Goal: Task Accomplishment & Management: Manage account settings

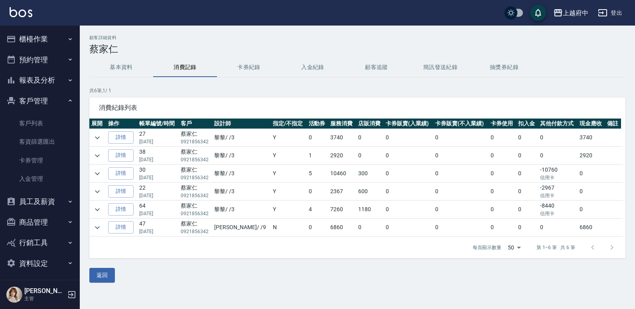
click at [113, 69] on button "基本資料" at bounding box center [121, 67] width 64 height 19
click at [44, 119] on link "客戶列表" at bounding box center [39, 123] width 73 height 18
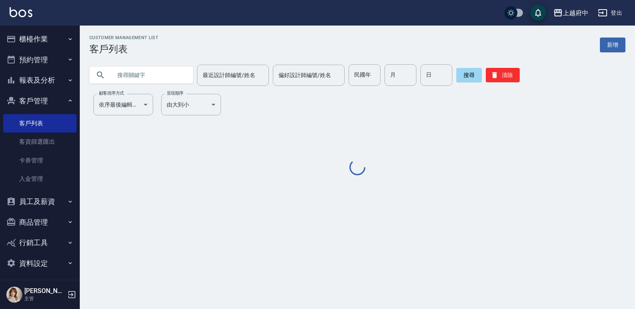
click at [143, 74] on input "text" at bounding box center [149, 75] width 75 height 22
paste input "0905169559"
type input "0905169559"
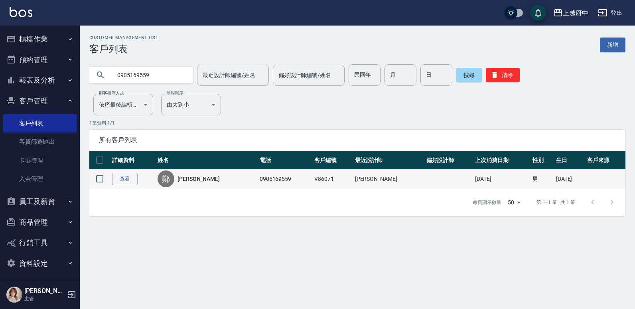
click at [140, 177] on td "查看" at bounding box center [132, 179] width 45 height 19
click at [127, 179] on link "查看" at bounding box center [125, 179] width 26 height 12
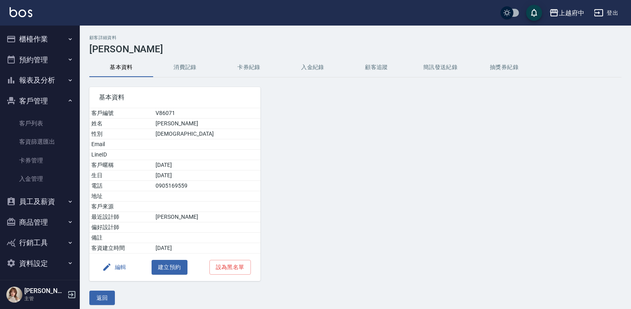
drag, startPoint x: 183, startPoint y: 65, endPoint x: 179, endPoint y: 69, distance: 5.1
click at [183, 65] on button "消費記錄" at bounding box center [185, 67] width 64 height 19
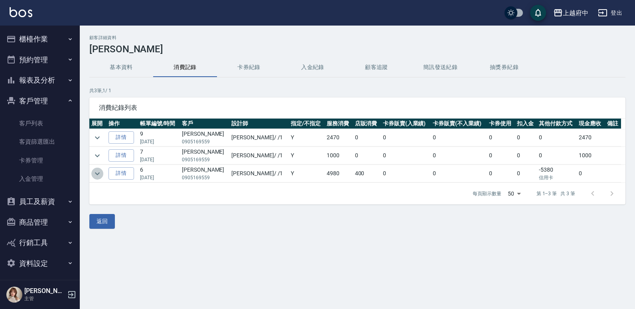
click at [97, 171] on icon "expand row" at bounding box center [98, 174] width 10 height 10
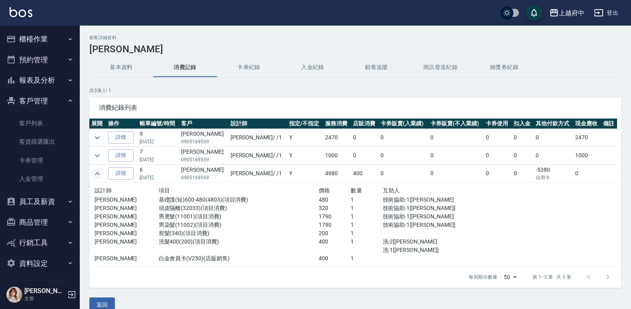
click at [97, 171] on icon "expand row" at bounding box center [98, 174] width 10 height 10
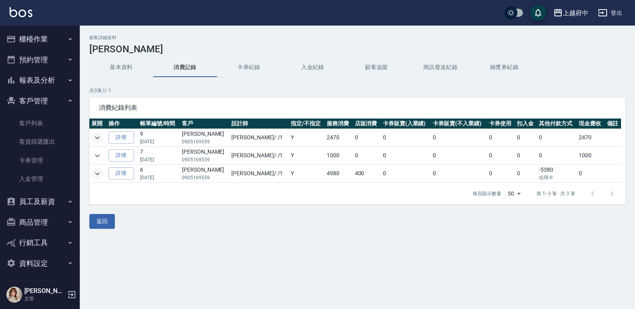
click at [98, 137] on icon "expand row" at bounding box center [97, 137] width 5 height 3
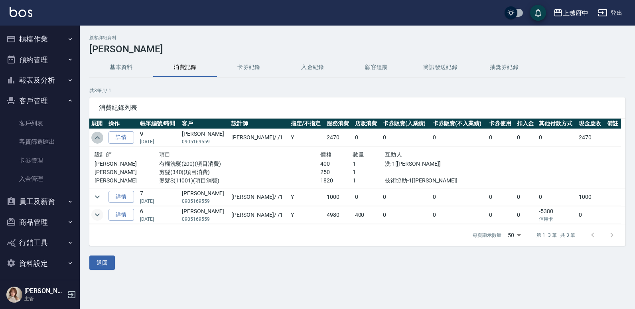
click at [98, 137] on icon "expand row" at bounding box center [97, 137] width 5 height 3
